Goal: Register for event/course: Sign up to attend an event or enroll in a course

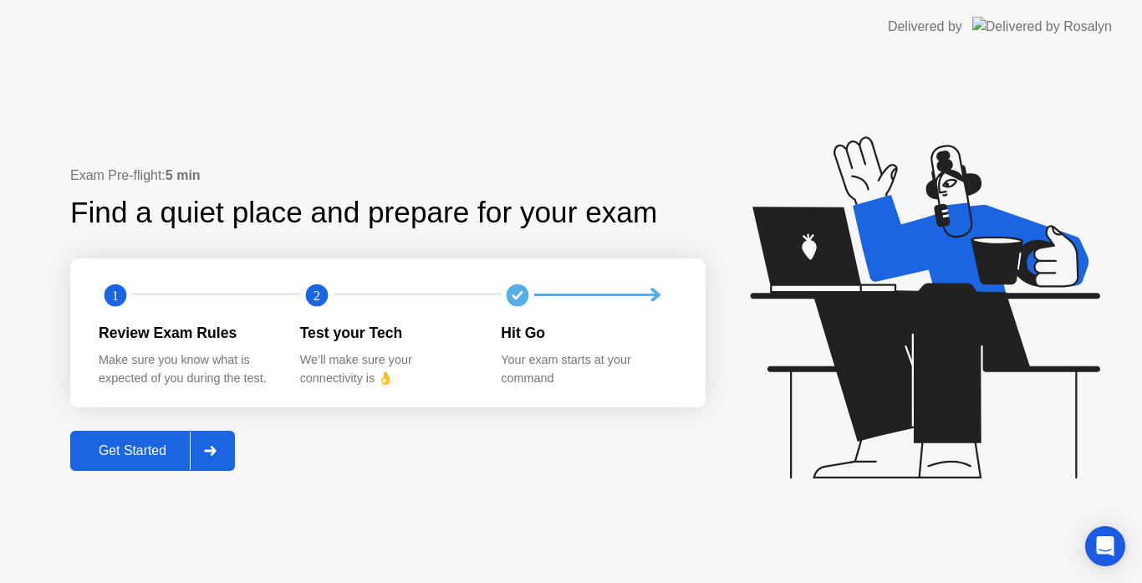
click at [162, 443] on div "Get Started" at bounding box center [132, 450] width 115 height 15
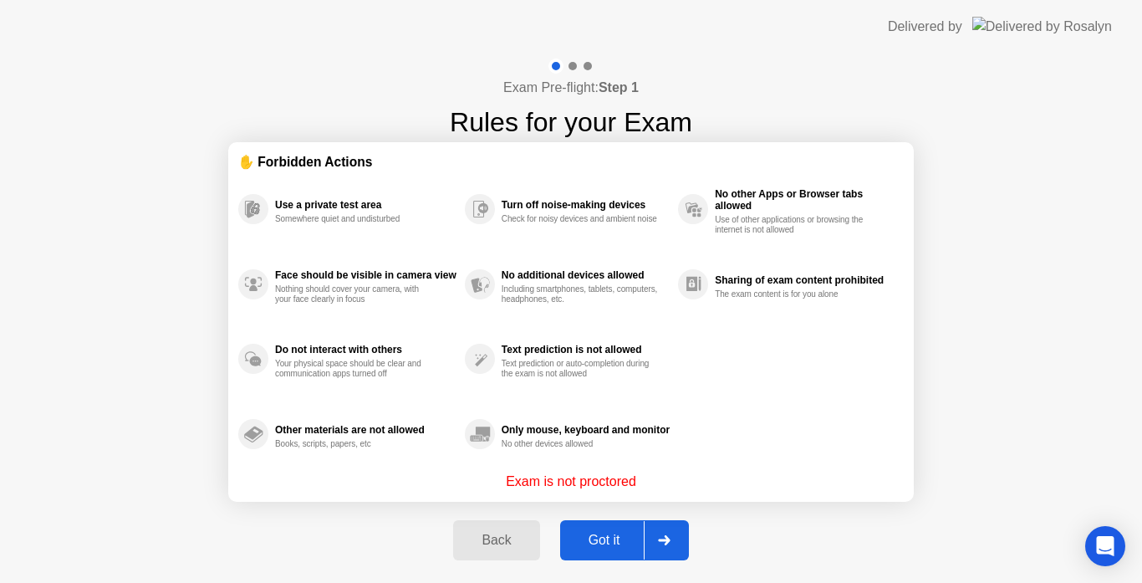
click at [604, 543] on div "Got it" at bounding box center [604, 540] width 79 height 15
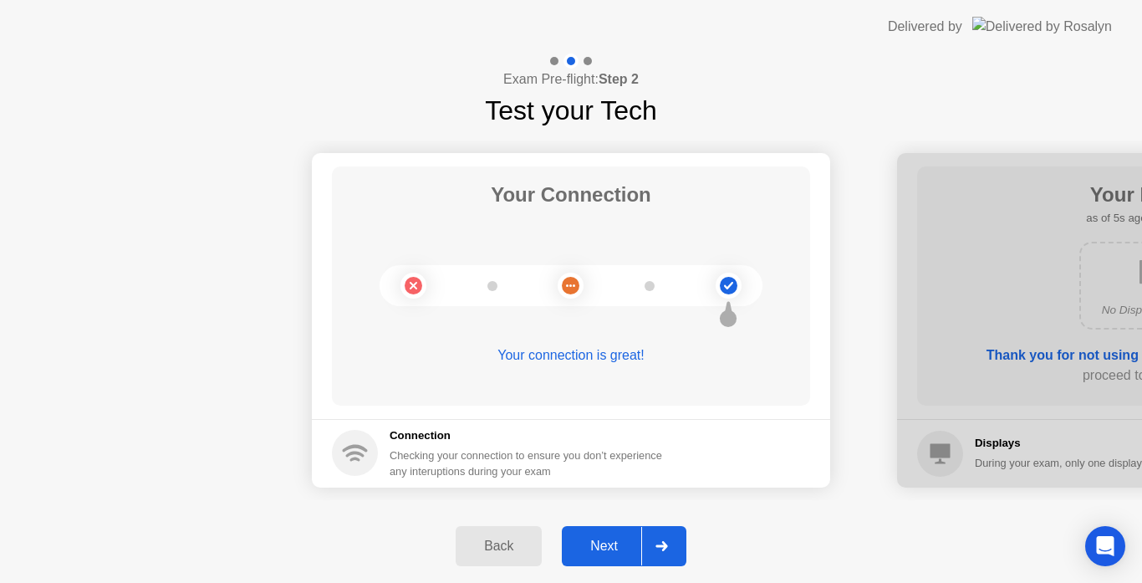
click at [616, 548] on div "Next" at bounding box center [604, 545] width 74 height 15
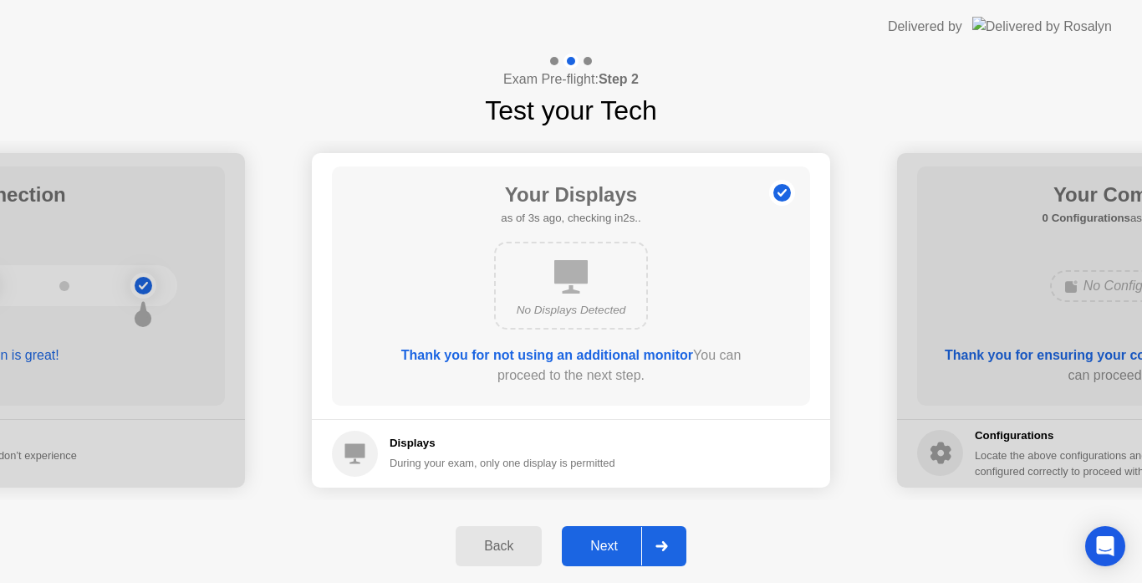
click at [611, 549] on div "Next" at bounding box center [604, 545] width 74 height 15
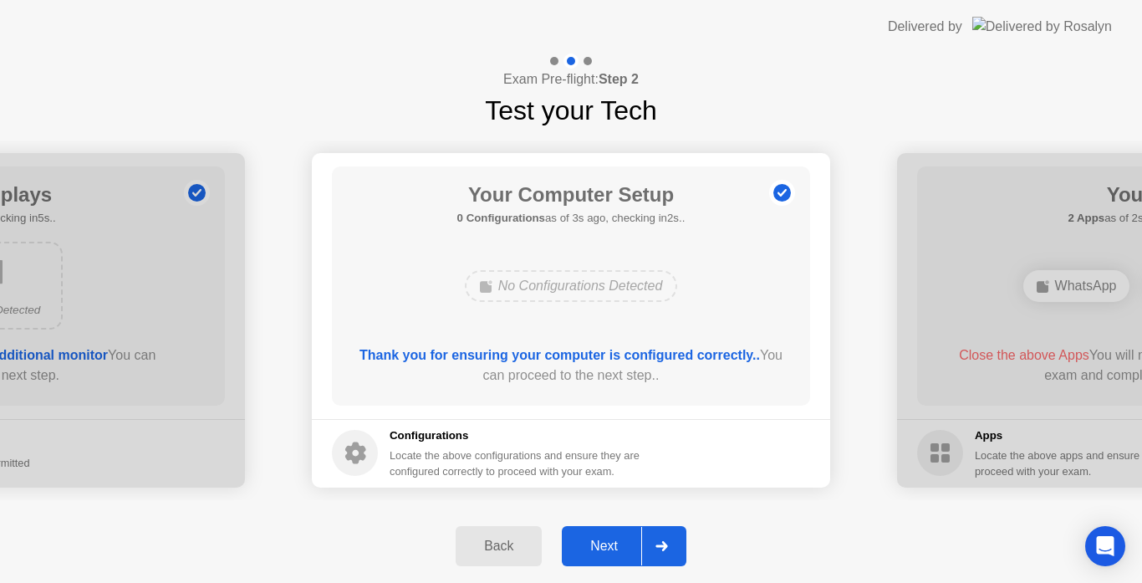
click at [612, 556] on button "Next" at bounding box center [624, 546] width 125 height 40
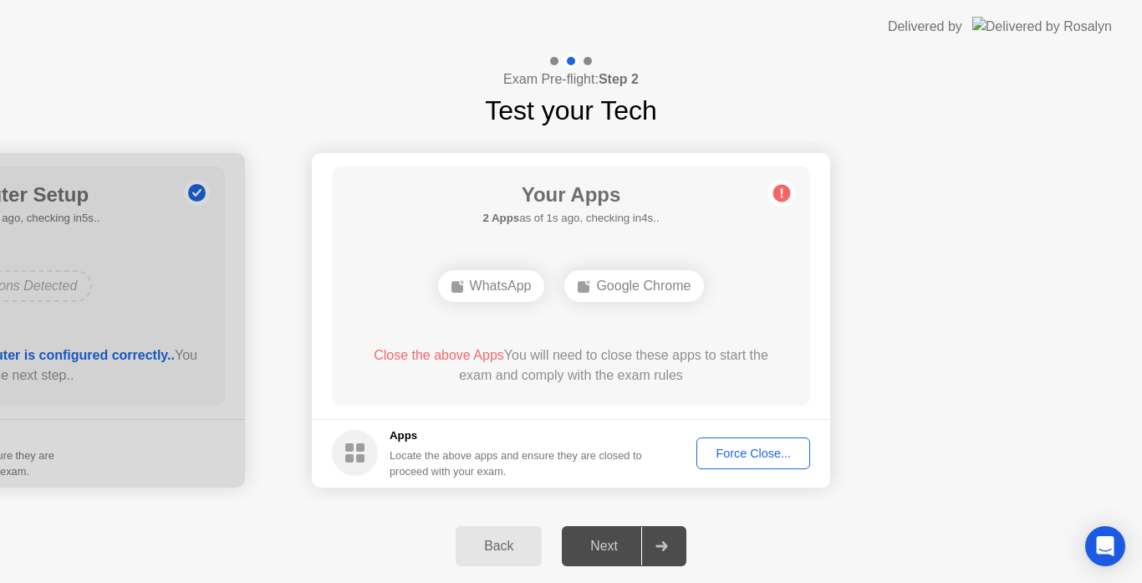
click at [769, 454] on div "Force Close..." at bounding box center [753, 452] width 102 height 13
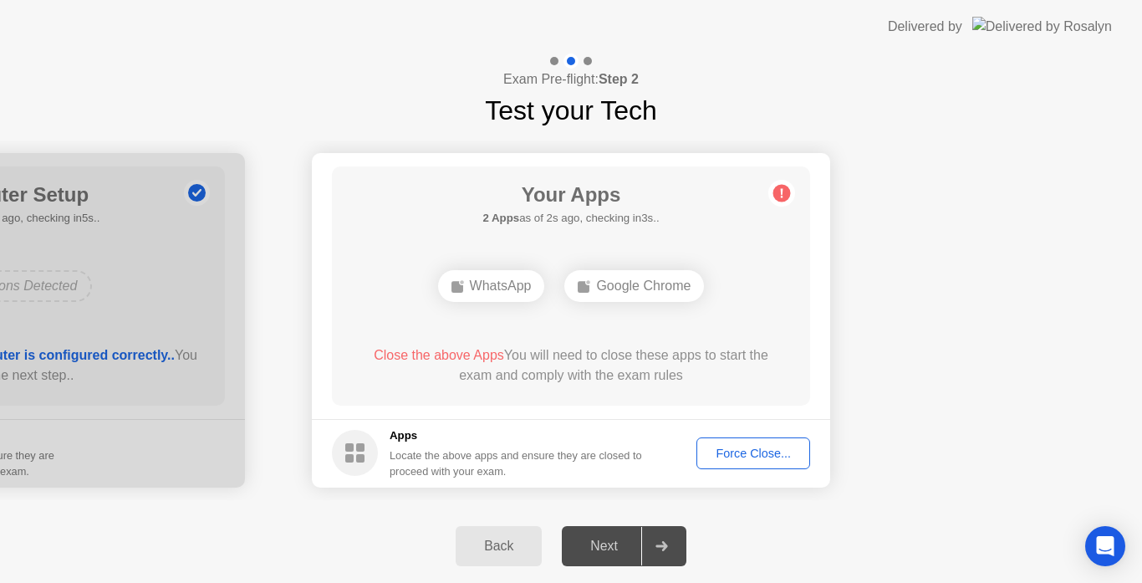
click at [770, 460] on div "Force Close..." at bounding box center [753, 452] width 102 height 13
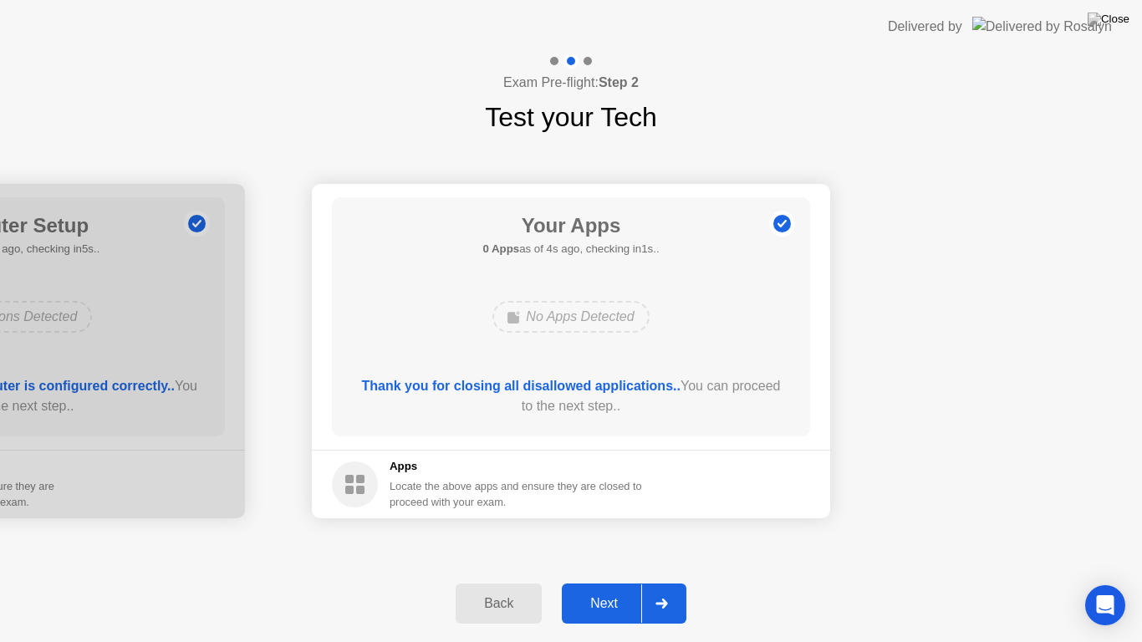
click at [614, 582] on div "Next" at bounding box center [604, 603] width 74 height 15
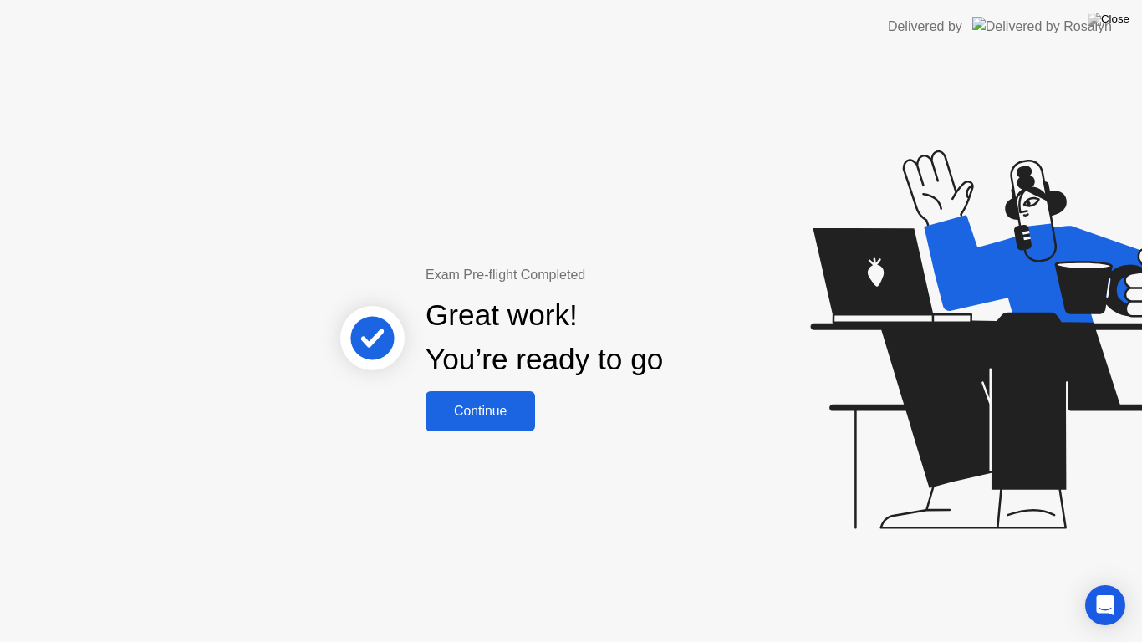
click at [501, 417] on div "Continue" at bounding box center [480, 411] width 99 height 15
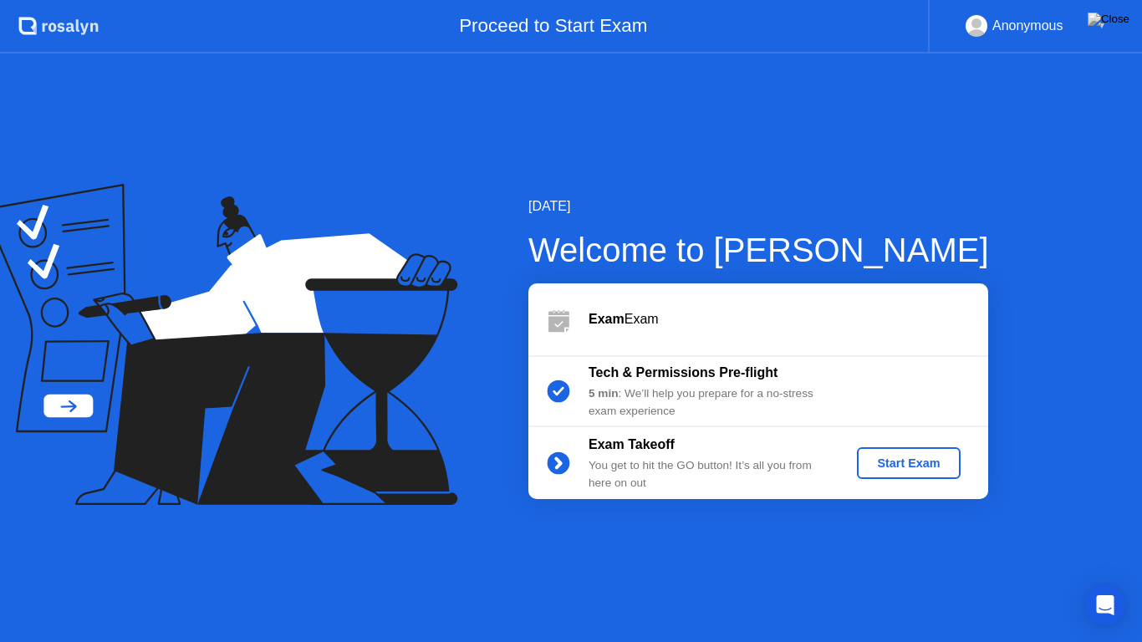
click at [891, 463] on div "Start Exam" at bounding box center [908, 463] width 89 height 13
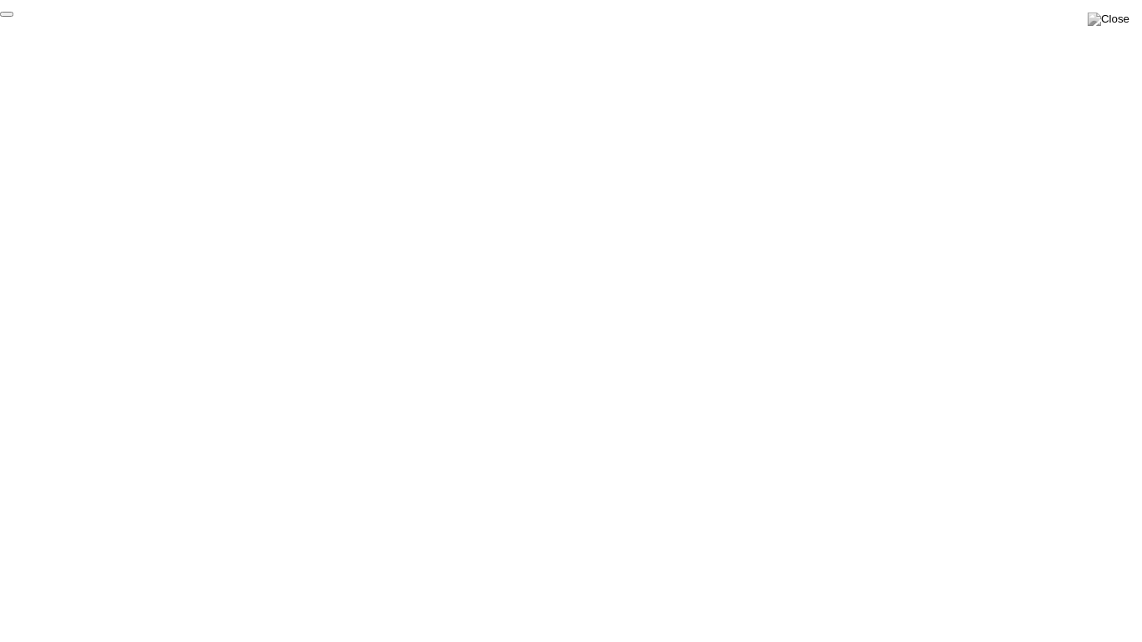
click div "End Proctoring Session"
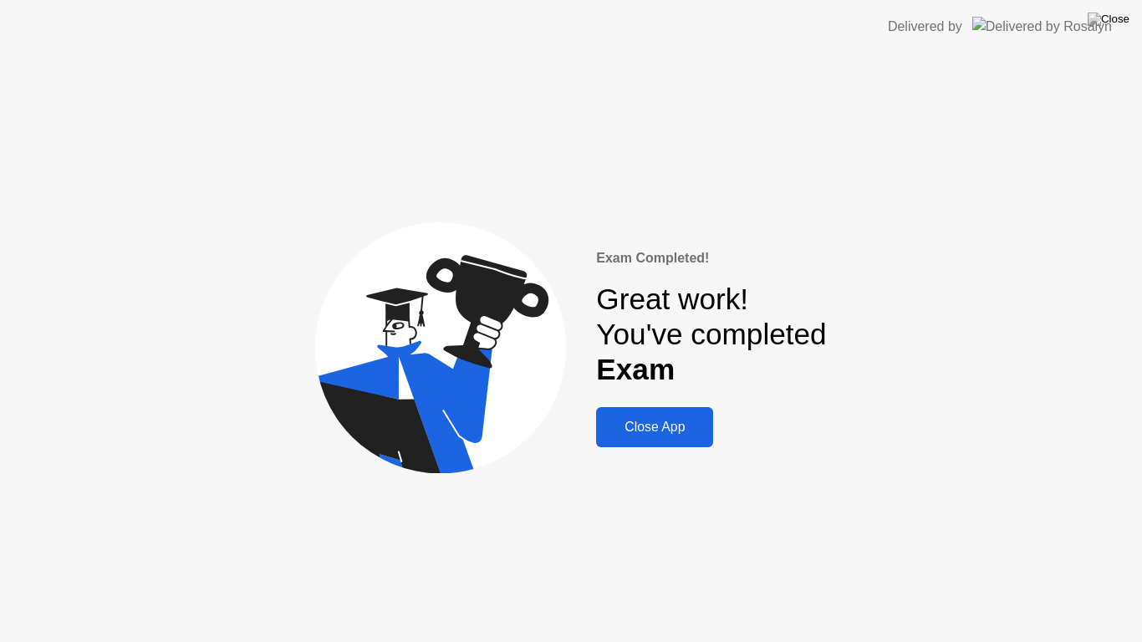
click at [673, 435] on div "Close App" at bounding box center [654, 427] width 107 height 15
